Goal: Book appointment/travel/reservation

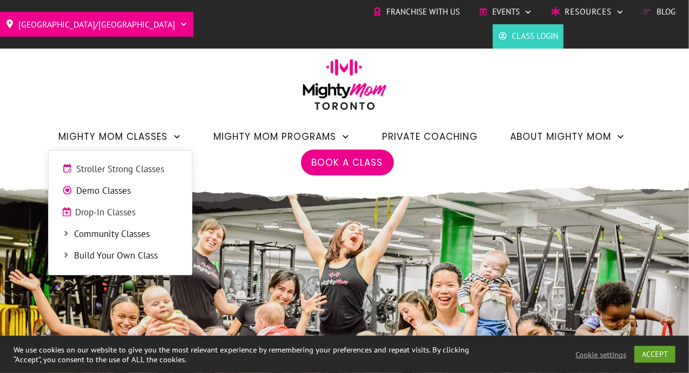
click at [65, 236] on icon at bounding box center [66, 234] width 8 height 8
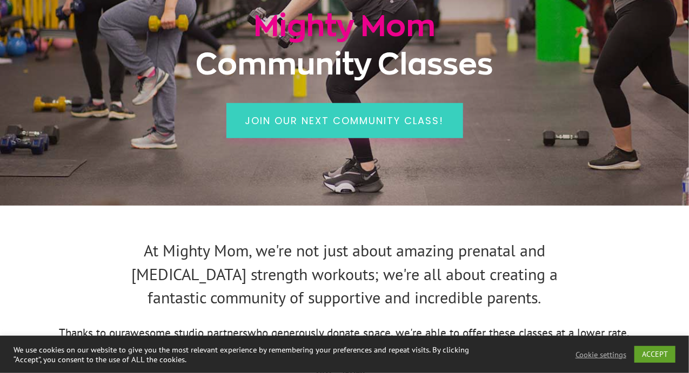
scroll to position [236, 0]
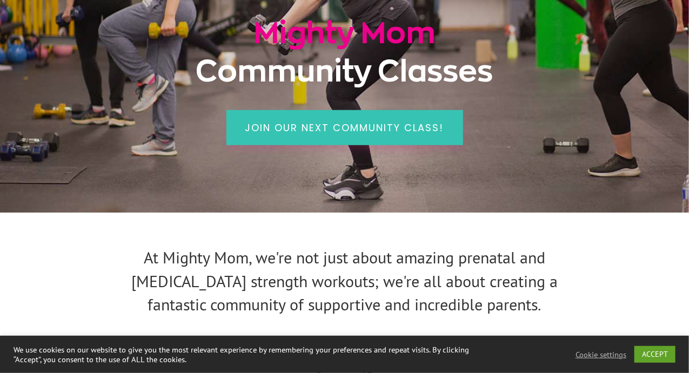
click at [317, 127] on span "Join our next community class!" at bounding box center [344, 128] width 199 height 14
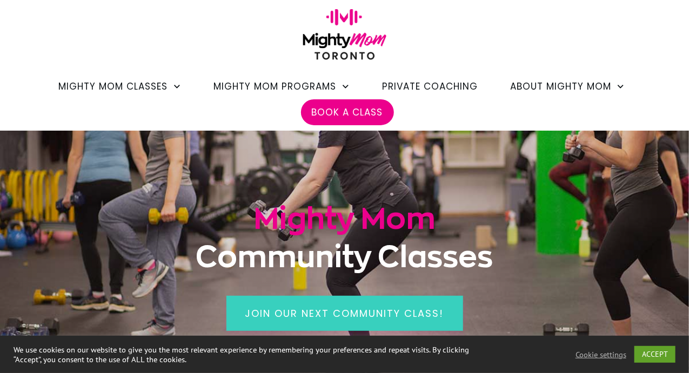
scroll to position [49, 0]
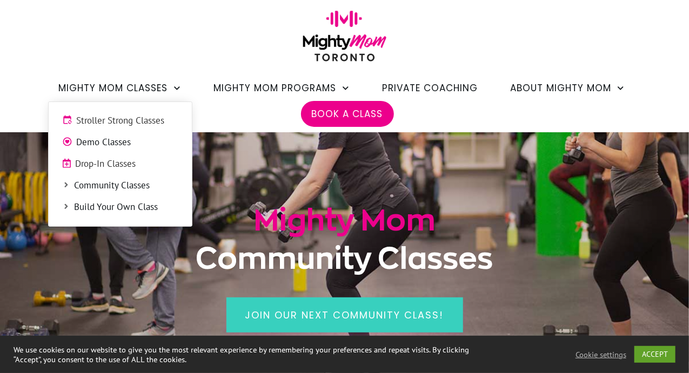
click at [114, 166] on span "Drop-In Classes" at bounding box center [127, 164] width 103 height 14
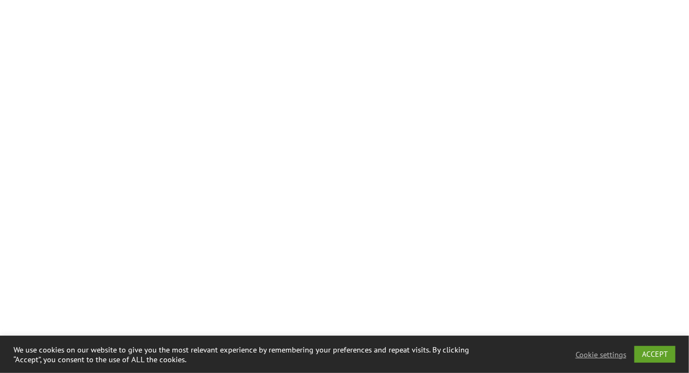
scroll to position [1368, 0]
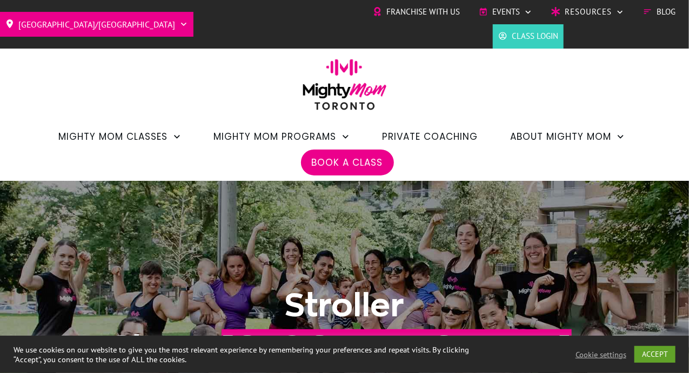
click at [358, 159] on span "Book a Class" at bounding box center [347, 162] width 71 height 18
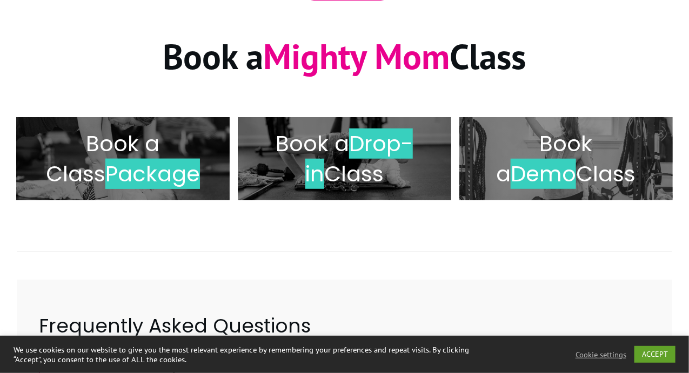
scroll to position [176, 0]
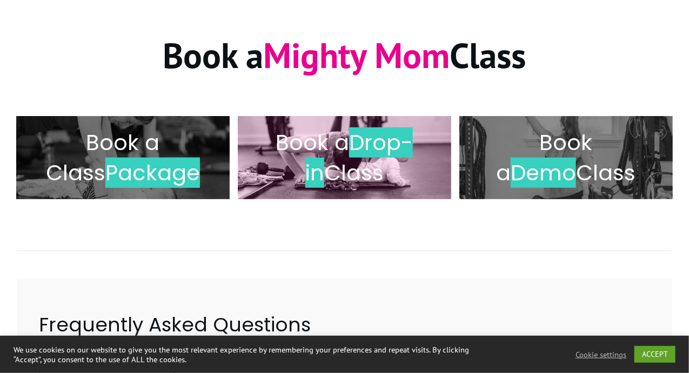
click at [393, 147] on span "Drop-in" at bounding box center [359, 157] width 108 height 61
